Goal: Task Accomplishment & Management: Manage account settings

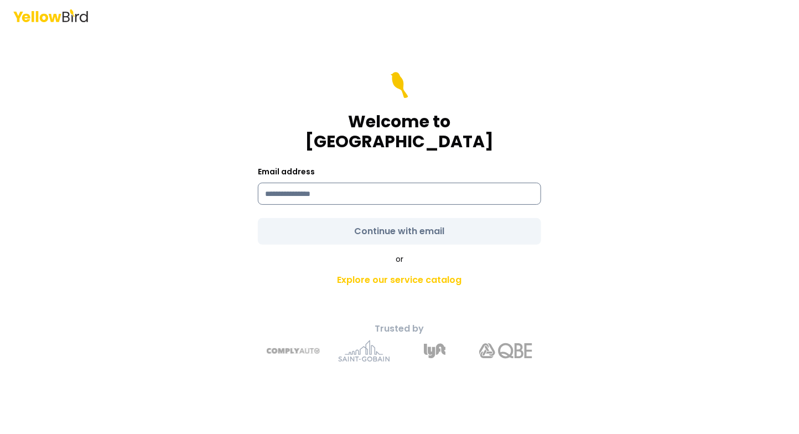
click at [304, 185] on input at bounding box center [399, 194] width 283 height 22
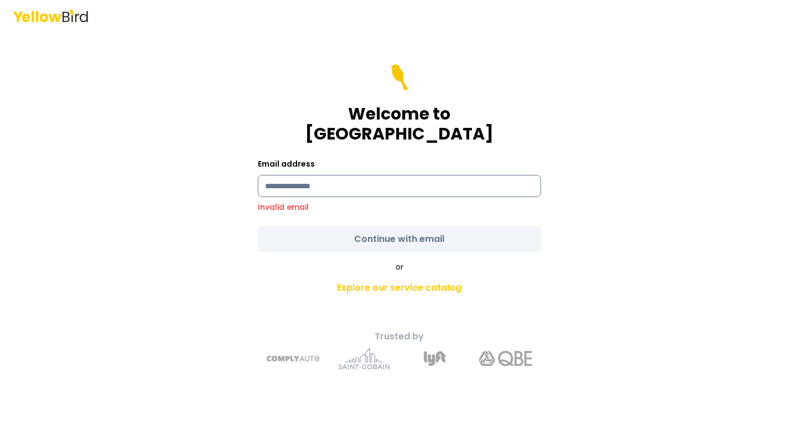
type input "**********"
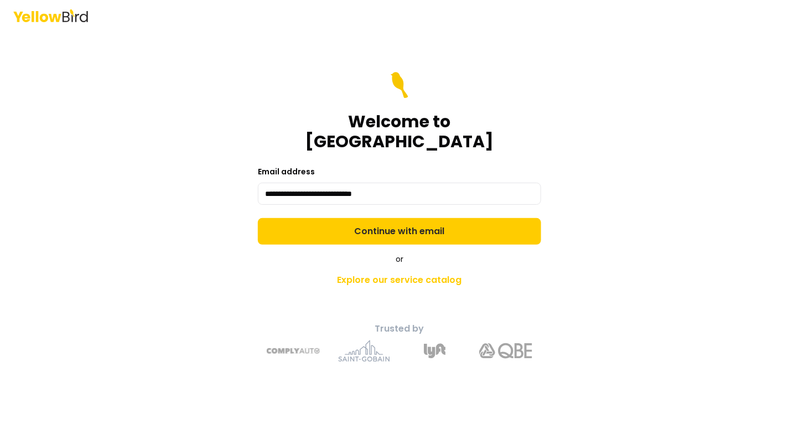
click at [387, 222] on form "**********" at bounding box center [399, 158] width 283 height 173
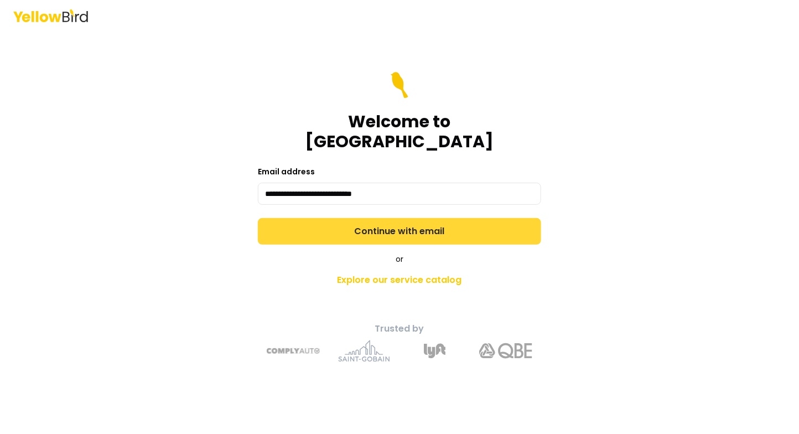
click at [388, 223] on button "Continue with email" at bounding box center [399, 231] width 283 height 27
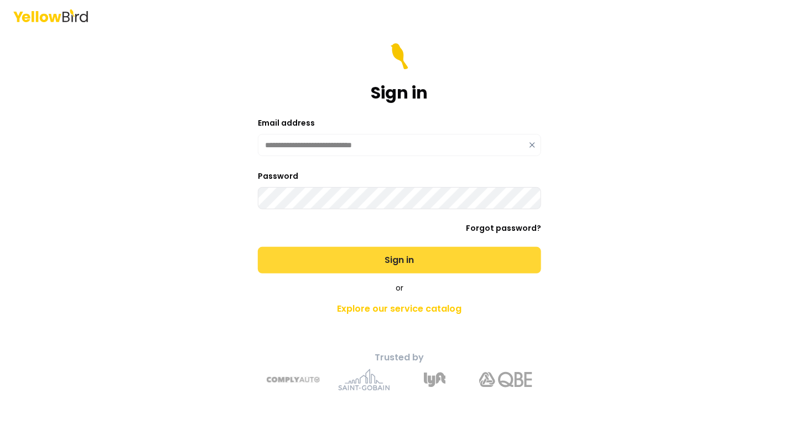
click at [399, 257] on button "Sign in" at bounding box center [399, 260] width 283 height 27
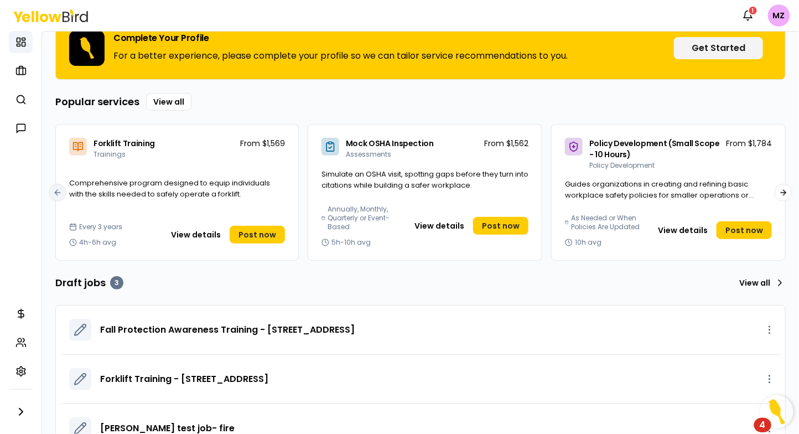
scroll to position [118, 0]
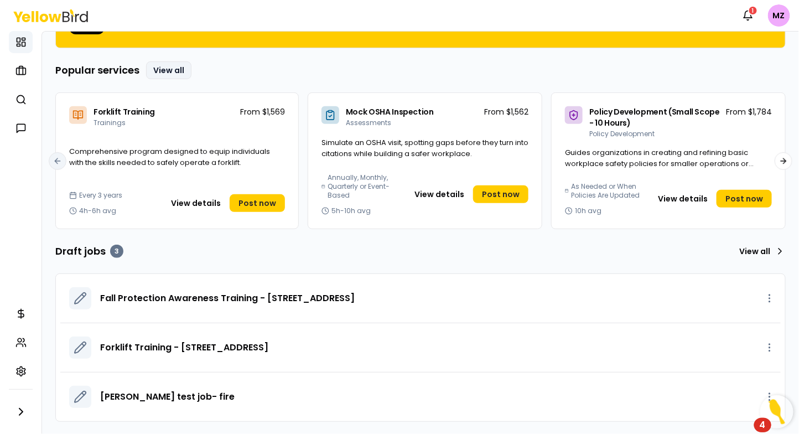
click at [165, 70] on link "View all" at bounding box center [168, 70] width 45 height 18
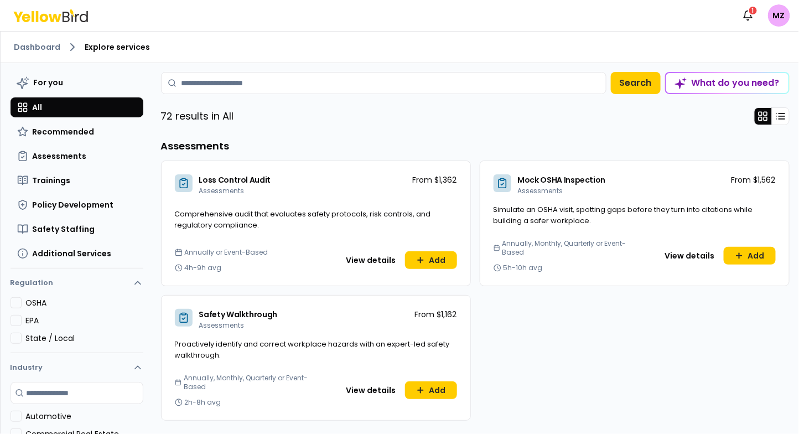
click at [53, 17] on icon at bounding box center [50, 15] width 75 height 13
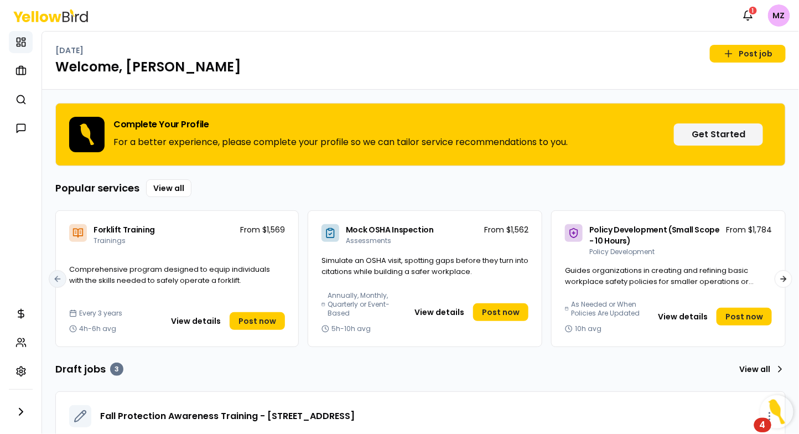
click at [782, 19] on html "Notifications 1 MZ Dashboard My jobs Explore services Messages Refer & earn Man…" at bounding box center [399, 217] width 799 height 434
click at [23, 413] on icon "button" at bounding box center [20, 411] width 13 height 13
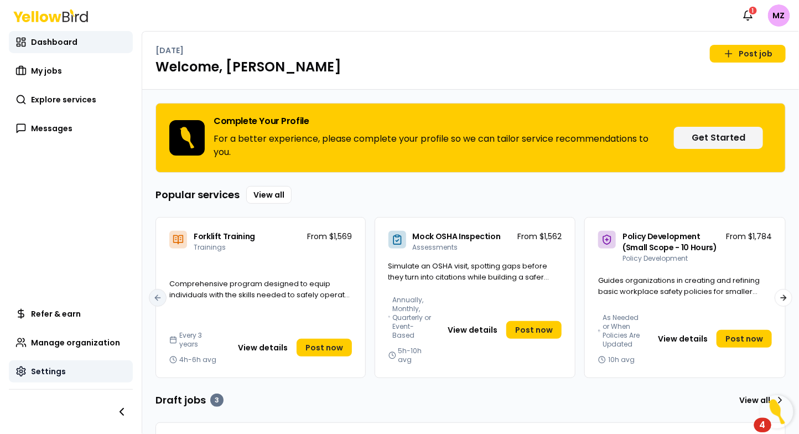
click at [57, 368] on span "Settings" at bounding box center [48, 371] width 35 height 11
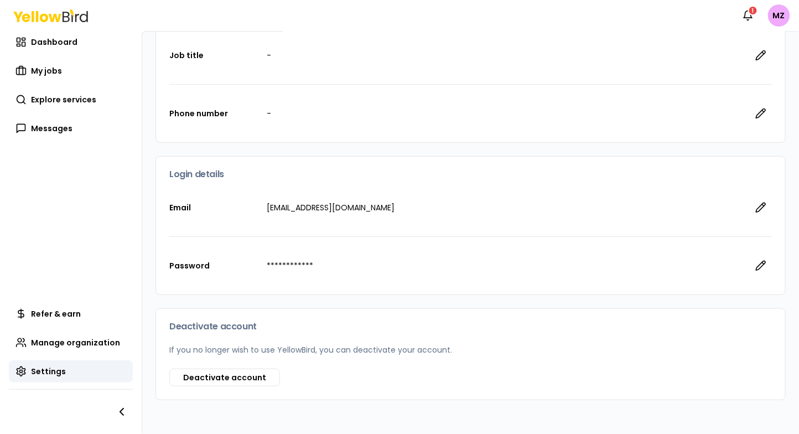
scroll to position [193, 0]
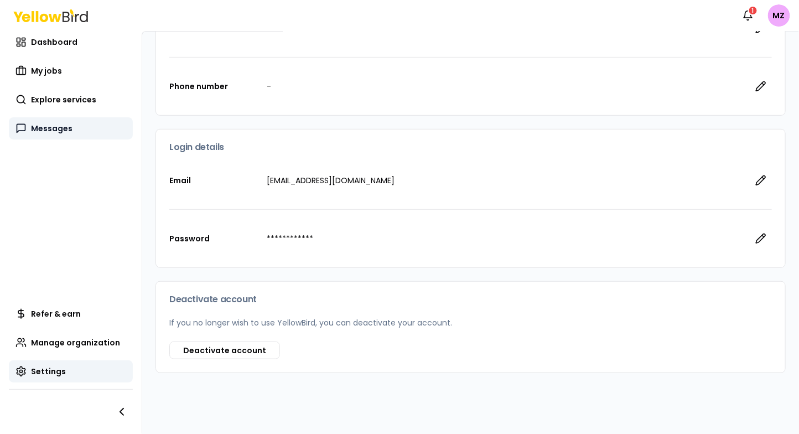
click at [41, 126] on span "Messages" at bounding box center [51, 128] width 41 height 11
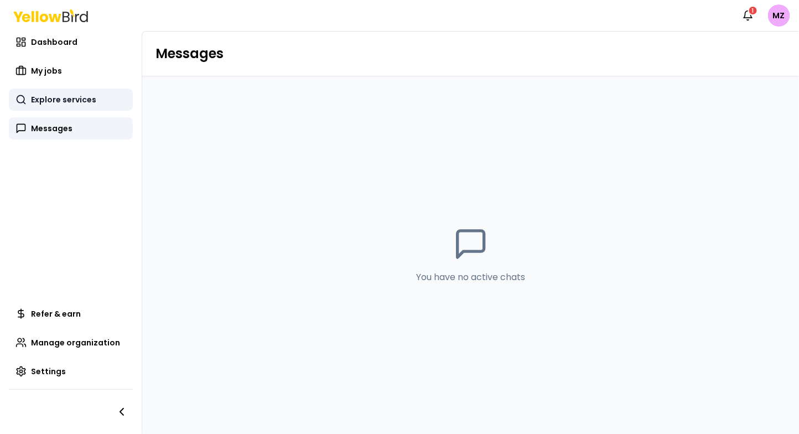
click at [49, 97] on span "Explore services" at bounding box center [63, 99] width 65 height 11
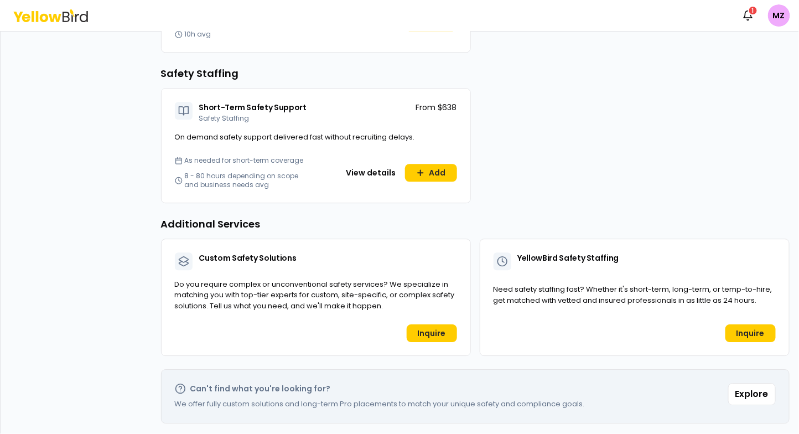
scroll to position [992, 0]
click at [748, 17] on icon "button" at bounding box center [747, 15] width 11 height 11
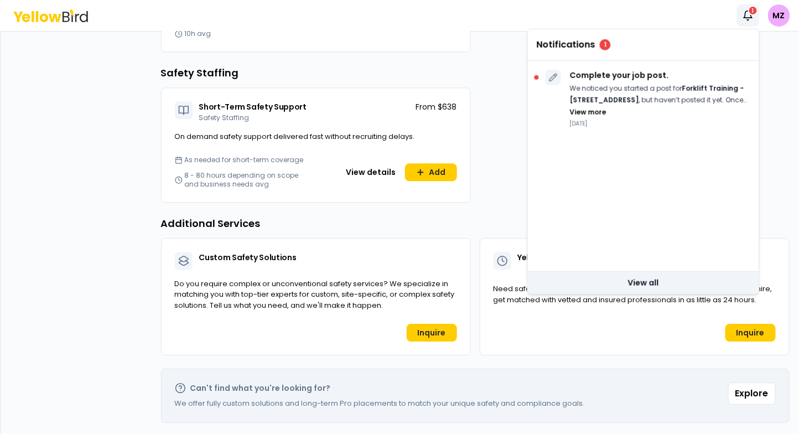
click at [646, 281] on link "View all" at bounding box center [643, 283] width 231 height 22
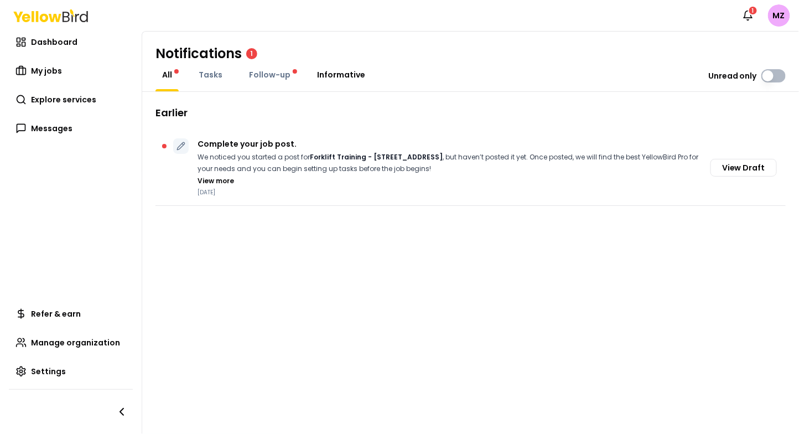
click at [332, 77] on span "Informative" at bounding box center [341, 74] width 48 height 11
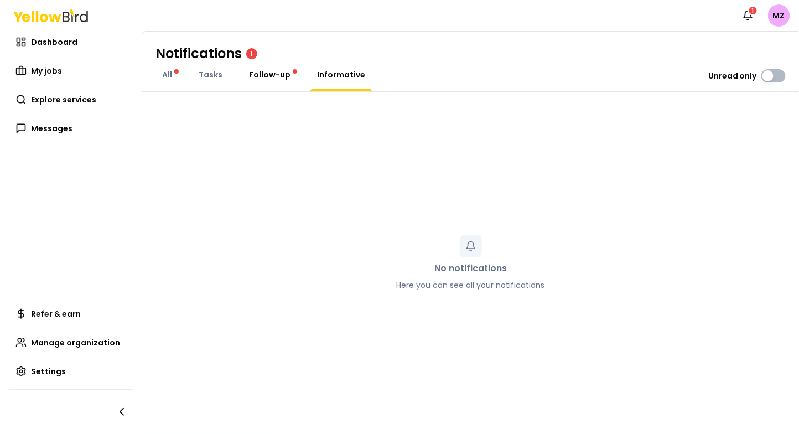
click at [261, 74] on span "Follow-up" at bounding box center [269, 74] width 41 height 11
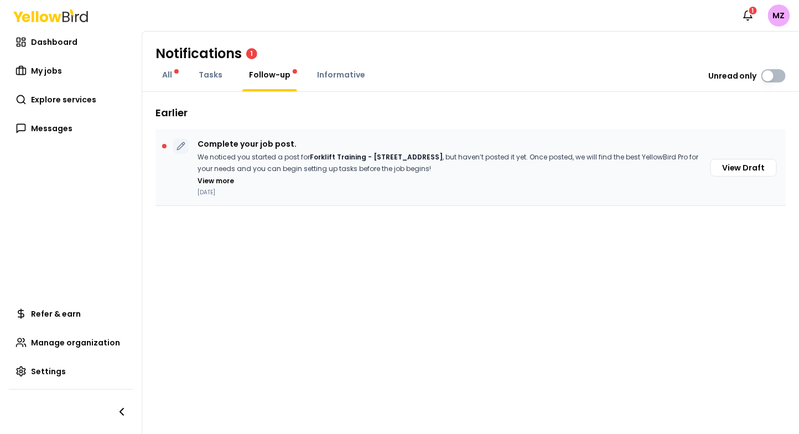
click at [179, 146] on icon at bounding box center [180, 145] width 7 height 7
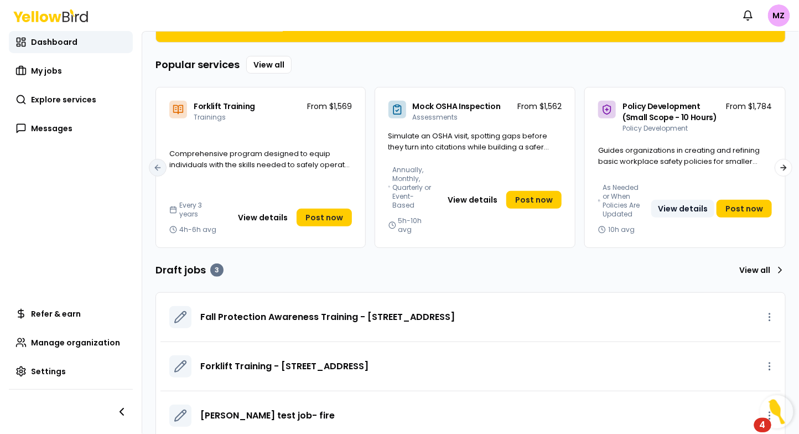
scroll to position [142, 0]
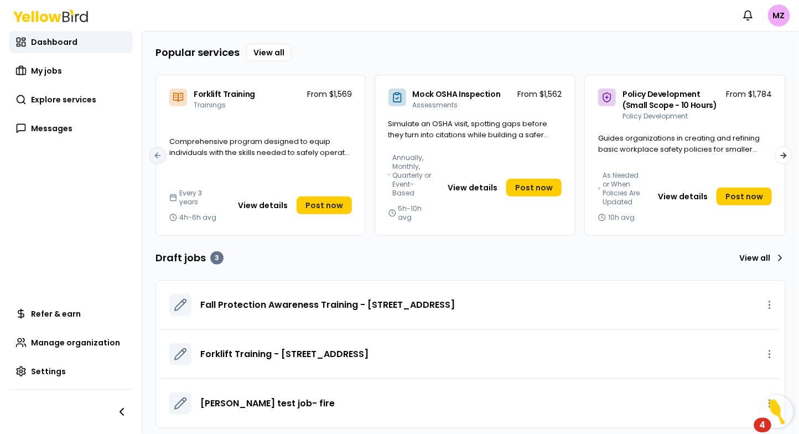
click at [31, 17] on icon at bounding box center [50, 15] width 75 height 13
click at [39, 74] on span "My jobs" at bounding box center [46, 70] width 31 height 11
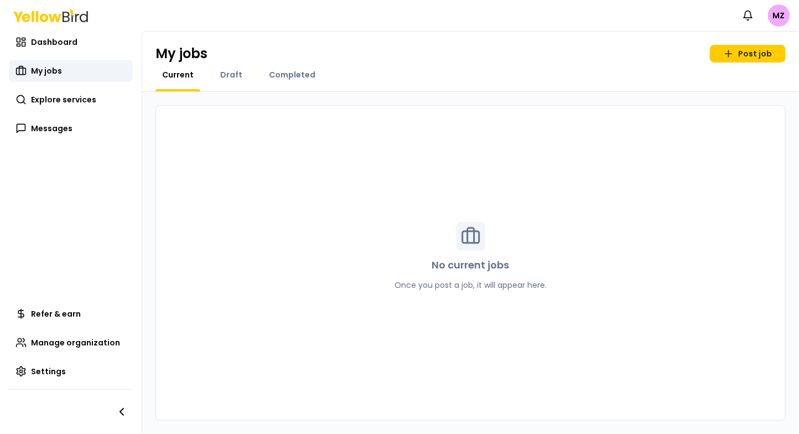
click at [43, 17] on icon at bounding box center [50, 15] width 75 height 13
